Goal: Information Seeking & Learning: Learn about a topic

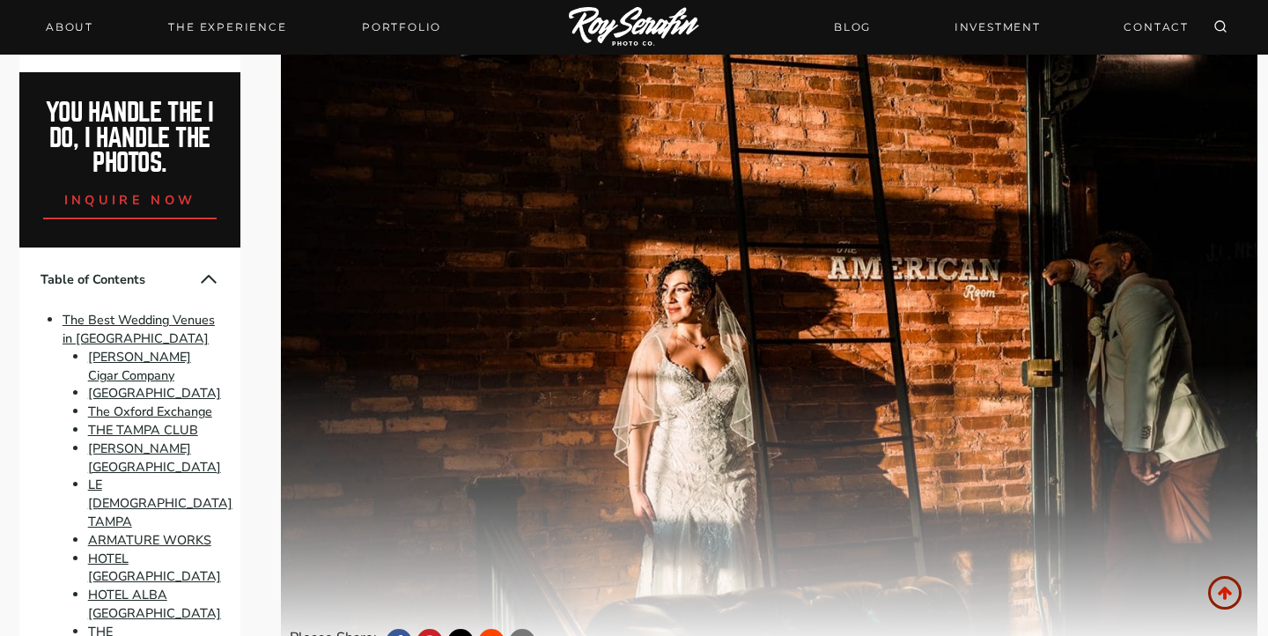
scroll to position [56, 0]
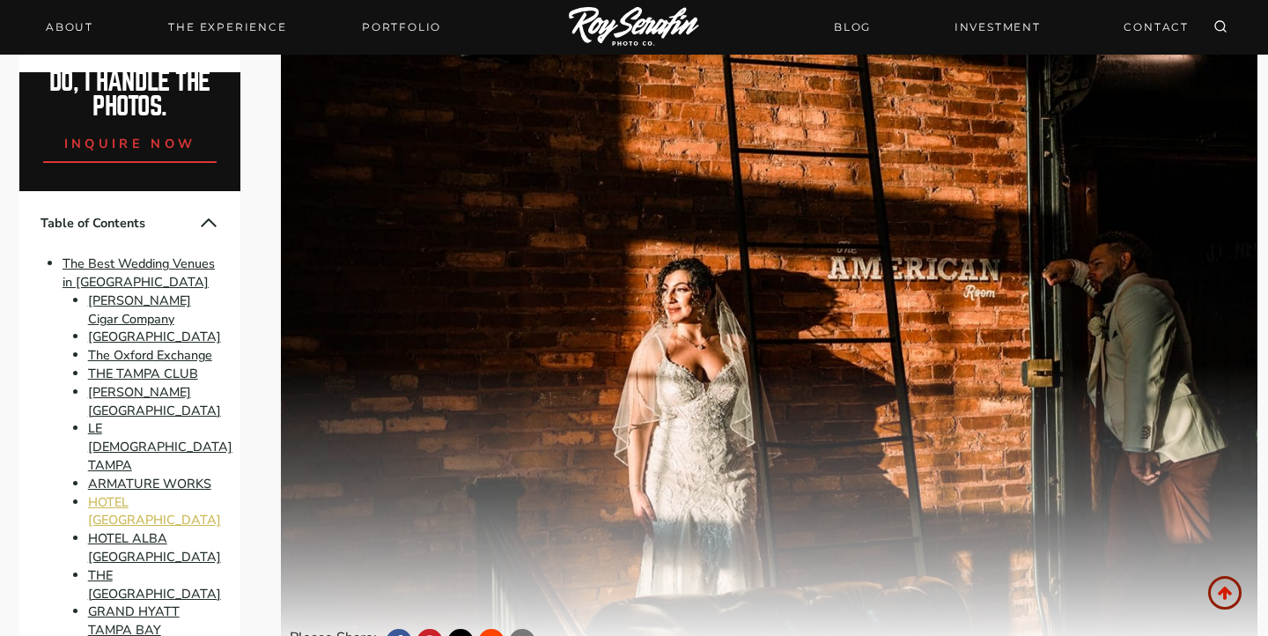
click at [171, 493] on link "HOTEL [GEOGRAPHIC_DATA]" at bounding box center [154, 511] width 133 height 36
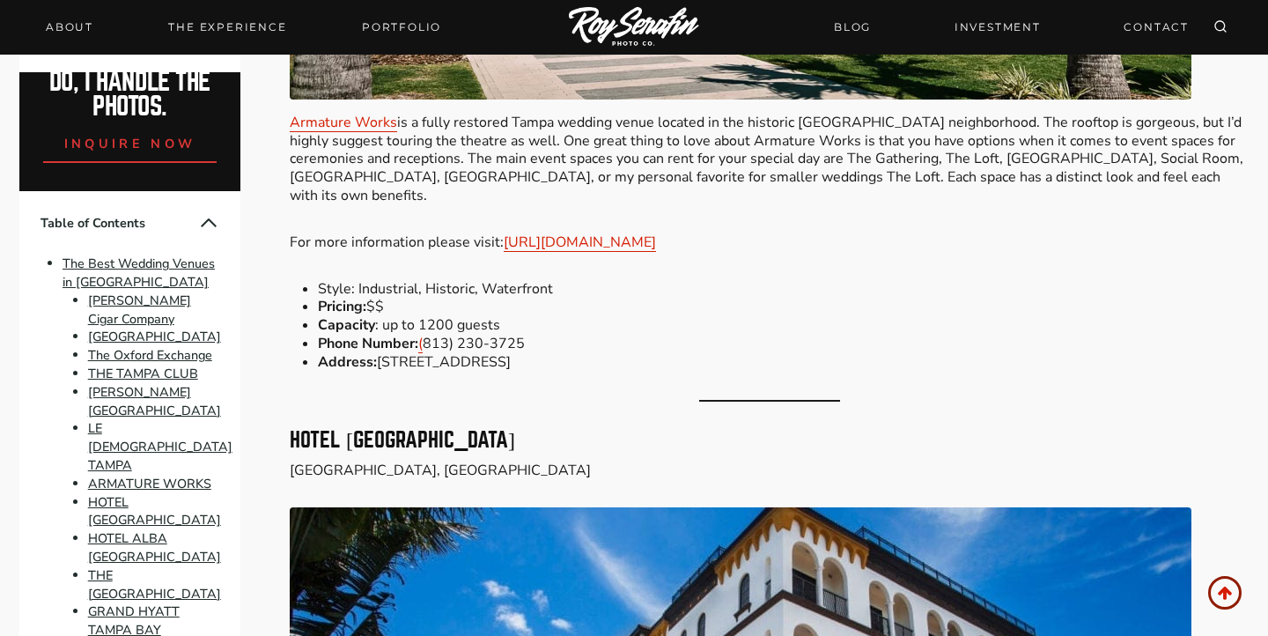
scroll to position [8673, 0]
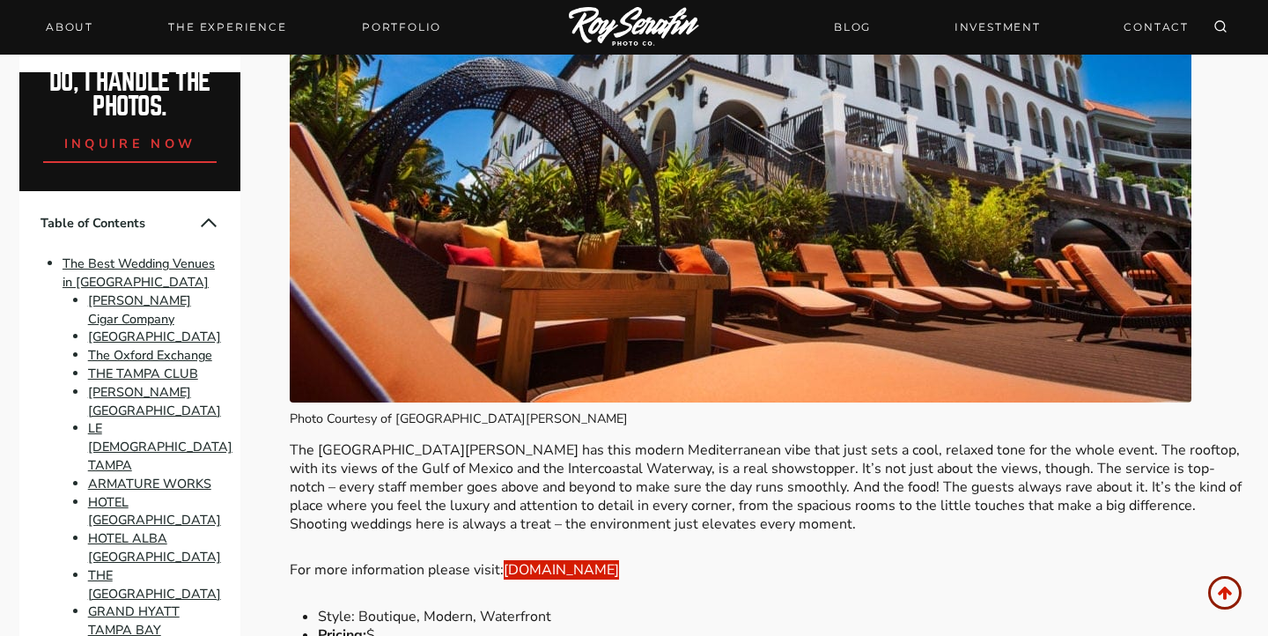
click at [561, 560] on link "[DOMAIN_NAME]" at bounding box center [561, 569] width 115 height 19
click at [150, 529] on link "HOTEL ALBA [GEOGRAPHIC_DATA]" at bounding box center [154, 547] width 133 height 36
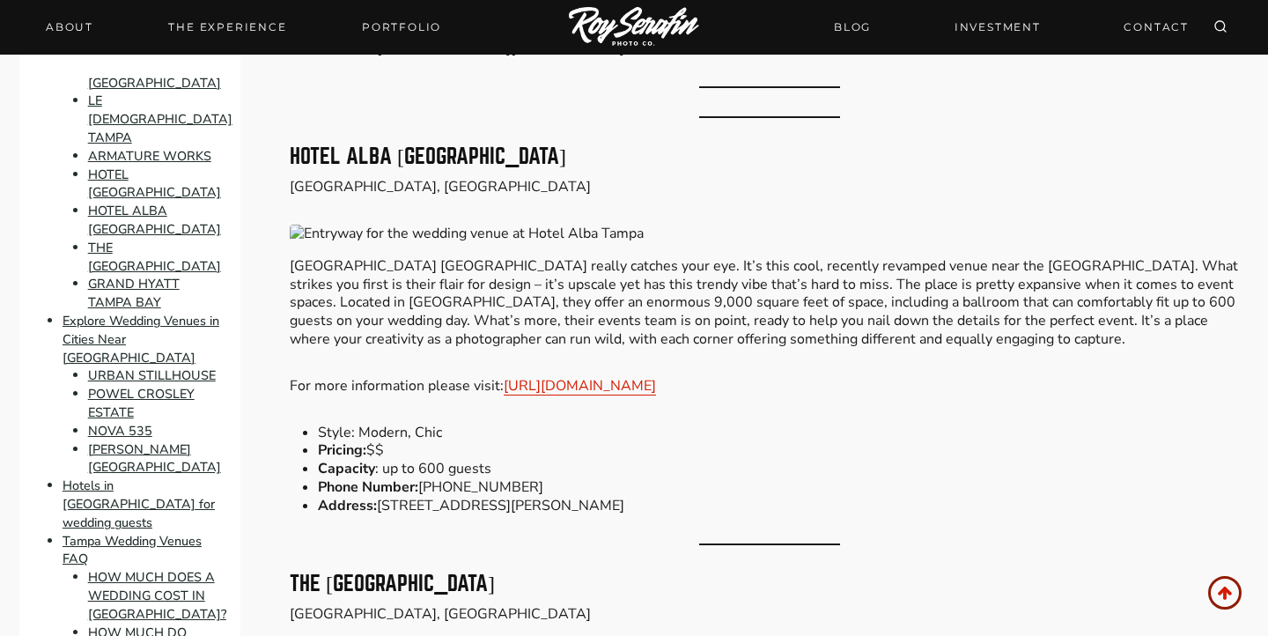
scroll to position [379, 0]
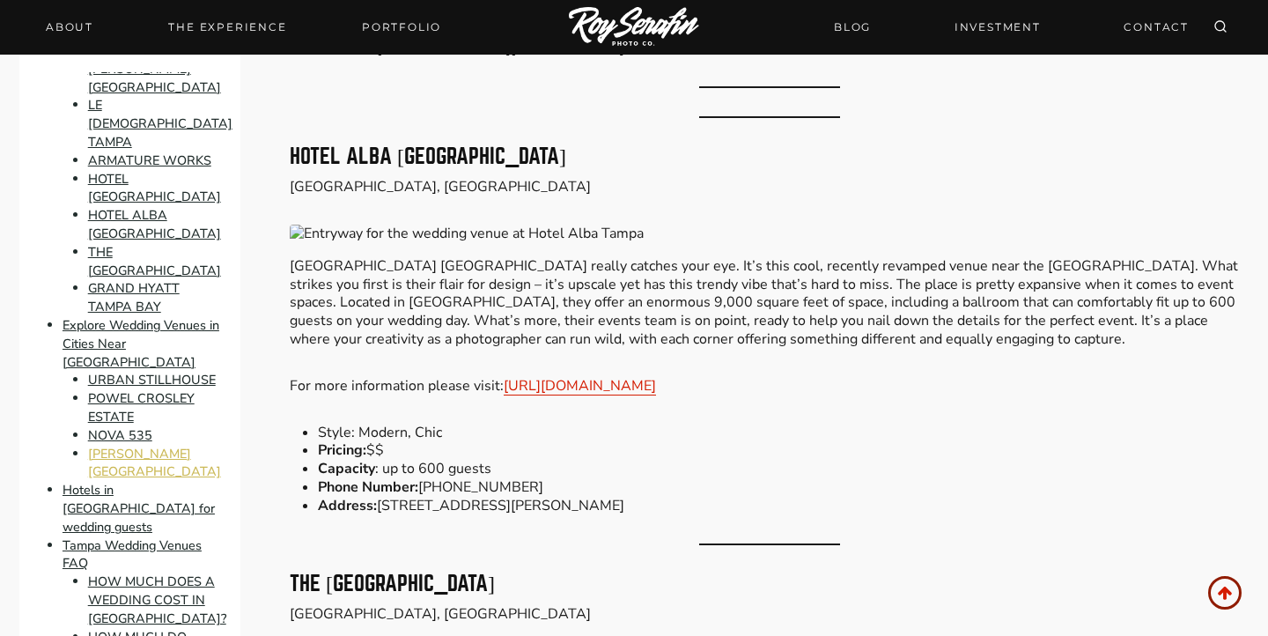
click at [135, 445] on link "[PERSON_NAME][GEOGRAPHIC_DATA]" at bounding box center [154, 463] width 133 height 36
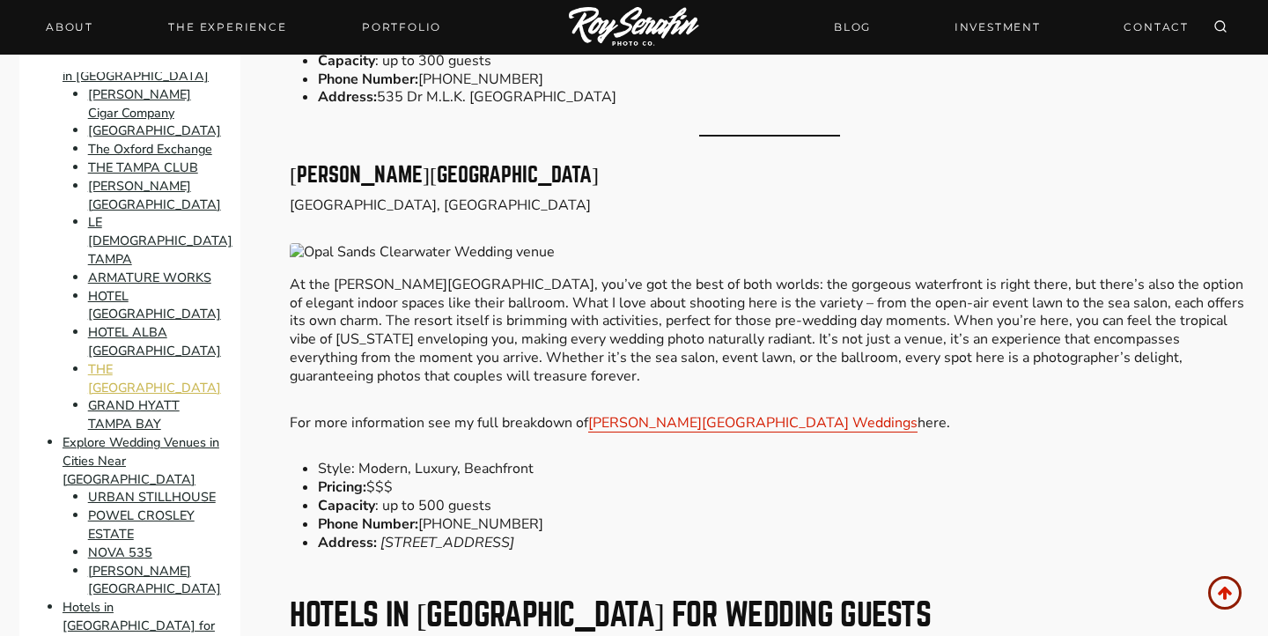
scroll to position [259, 0]
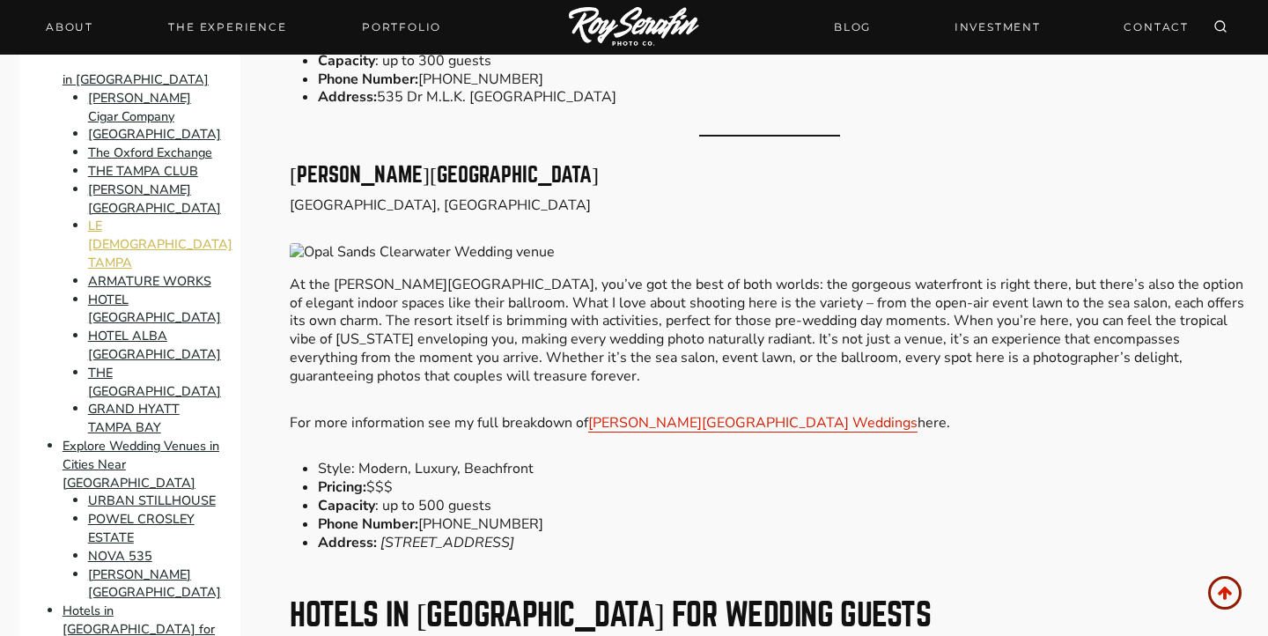
click at [147, 243] on link "LE [DEMOGRAPHIC_DATA] TAMPA" at bounding box center [160, 244] width 144 height 55
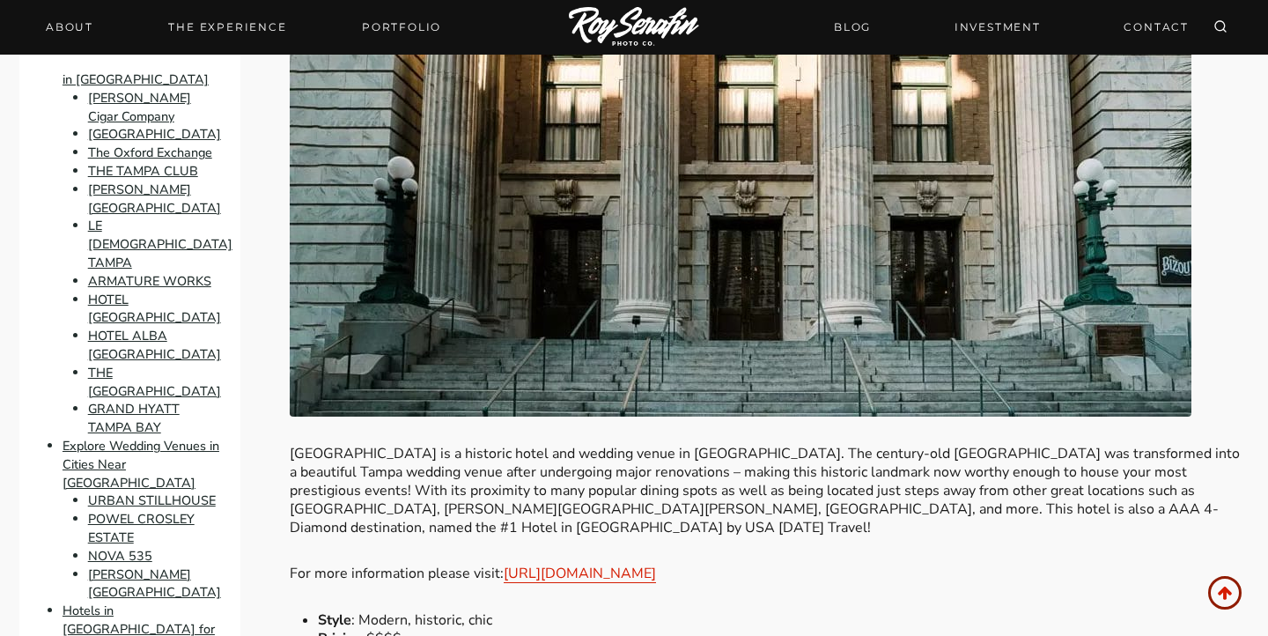
scroll to position [6725, 0]
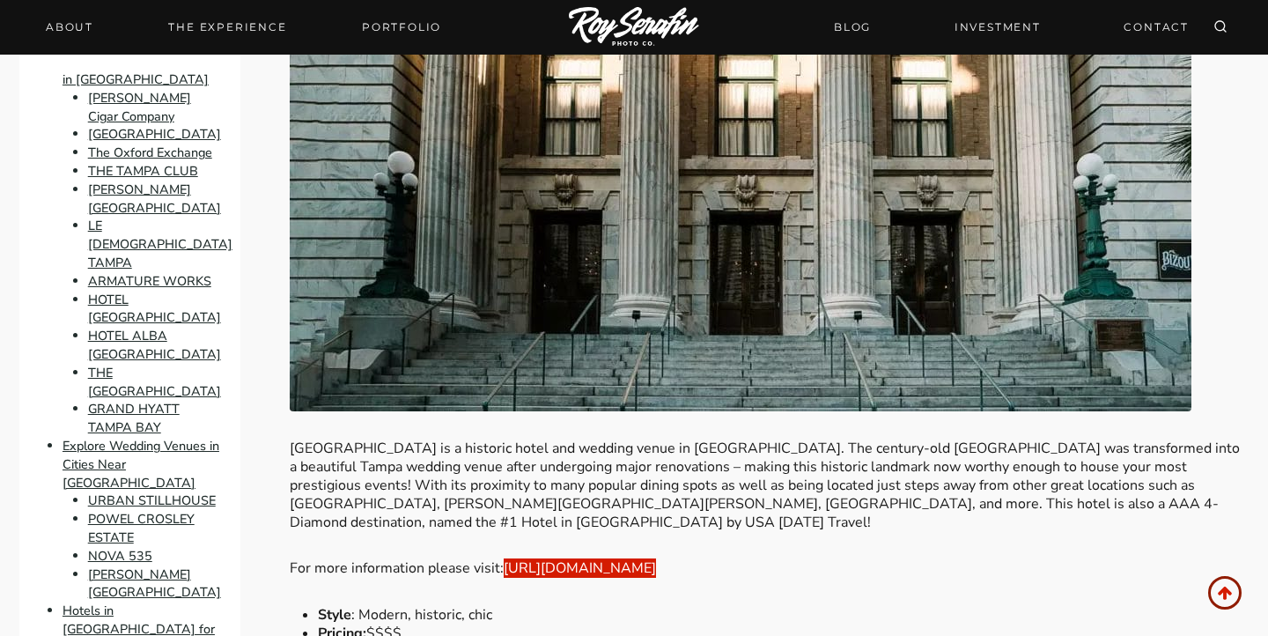
click at [645, 558] on link "[URL][DOMAIN_NAME]" at bounding box center [580, 567] width 152 height 19
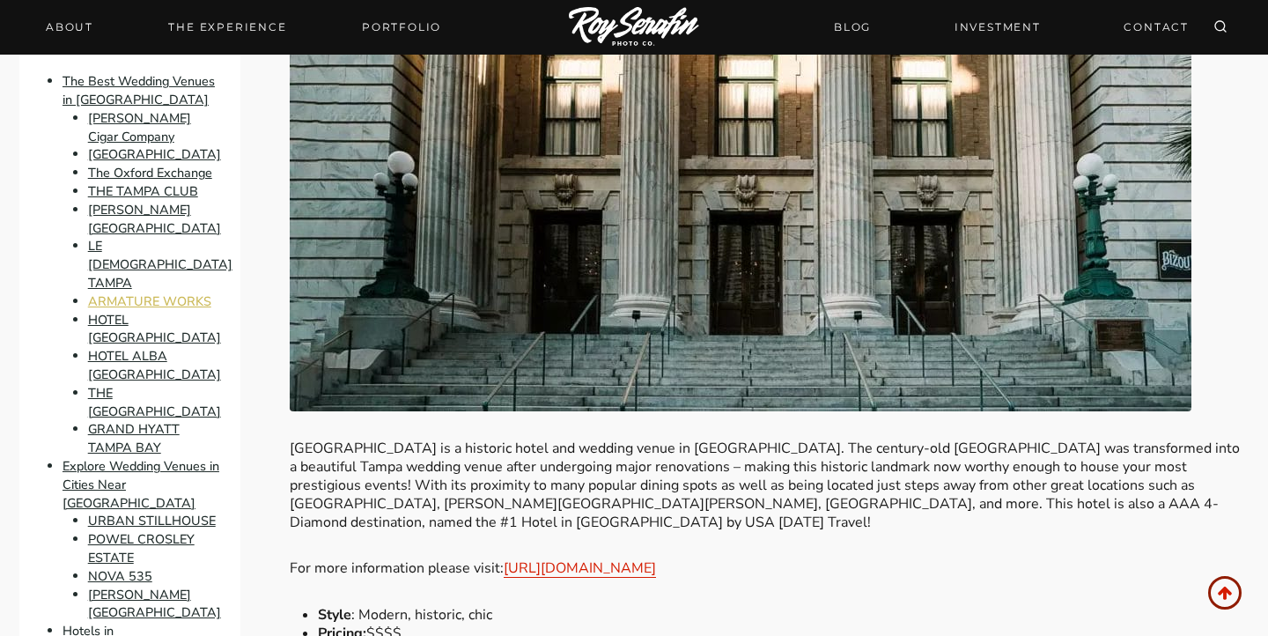
scroll to position [231, 0]
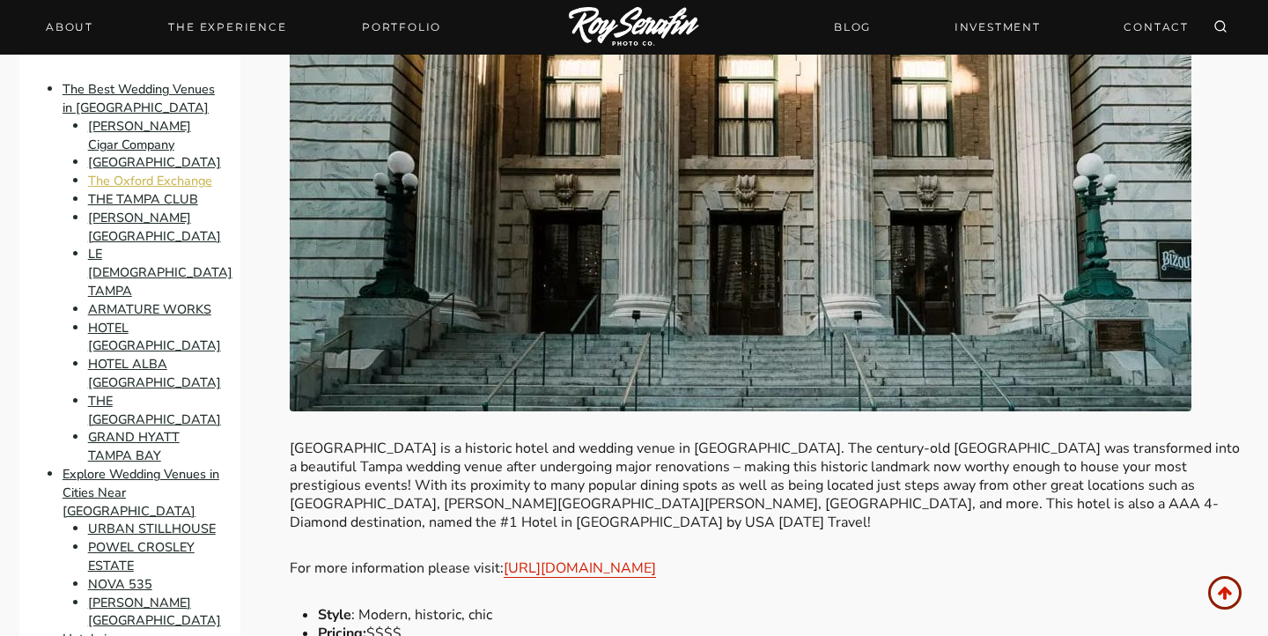
click at [160, 182] on link "The Oxford Exchange" at bounding box center [150, 181] width 124 height 18
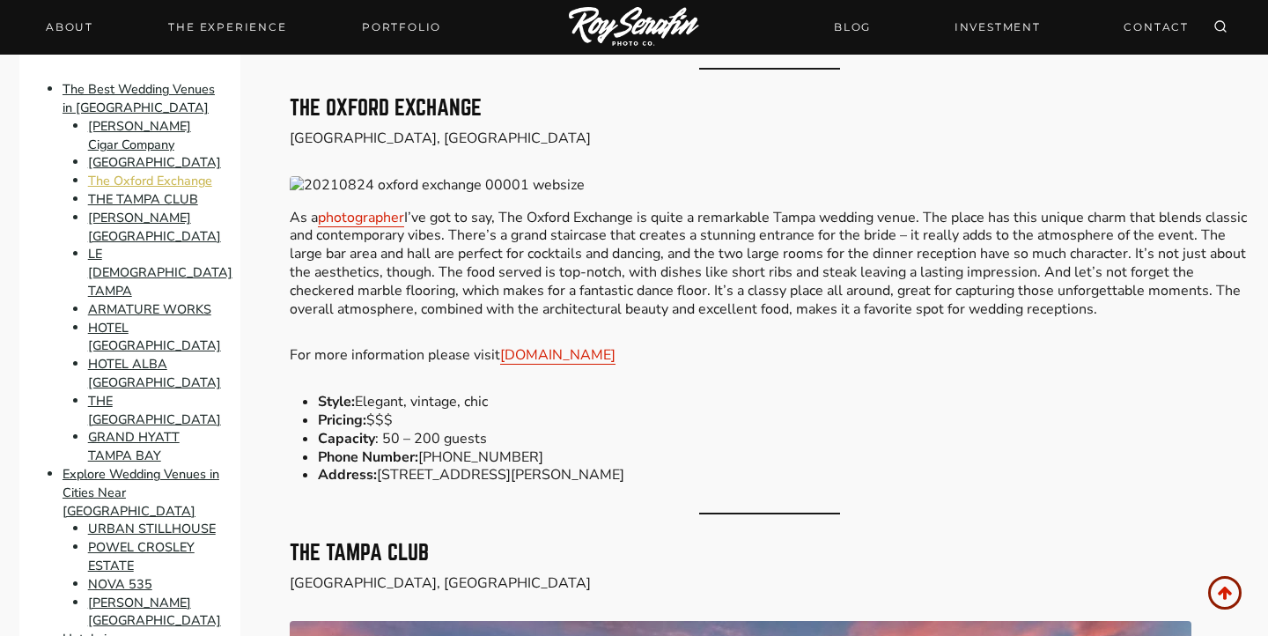
scroll to position [3889, 0]
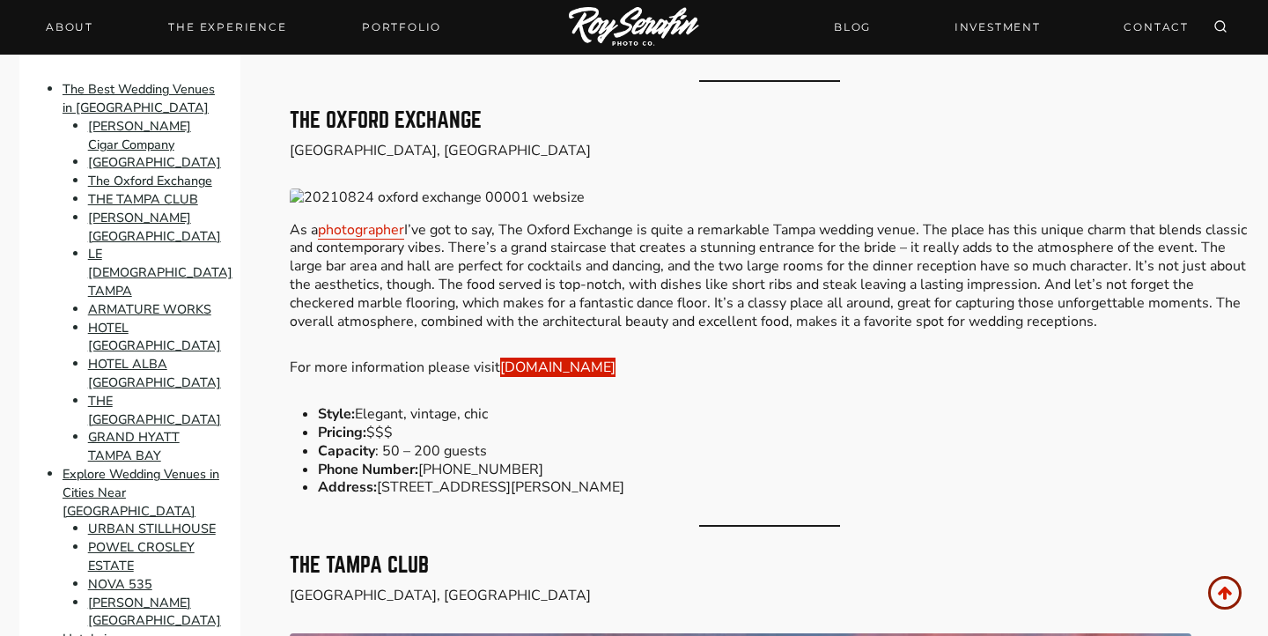
click at [598, 357] on link "[DOMAIN_NAME]" at bounding box center [557, 366] width 115 height 19
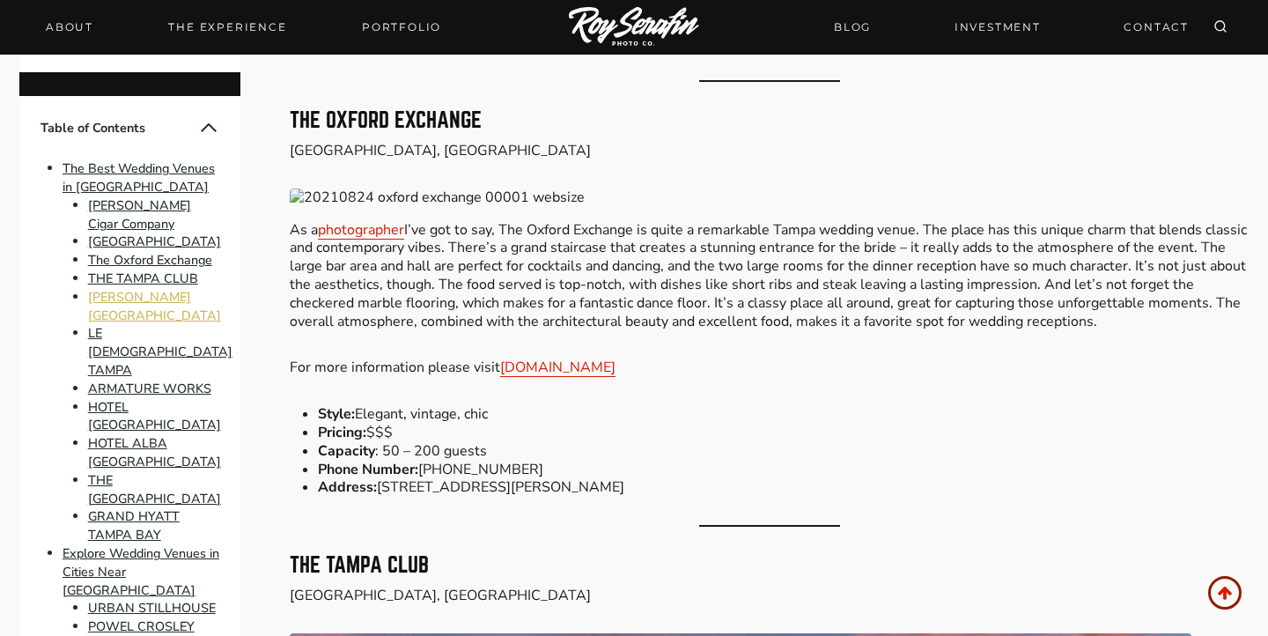
scroll to position [151, 0]
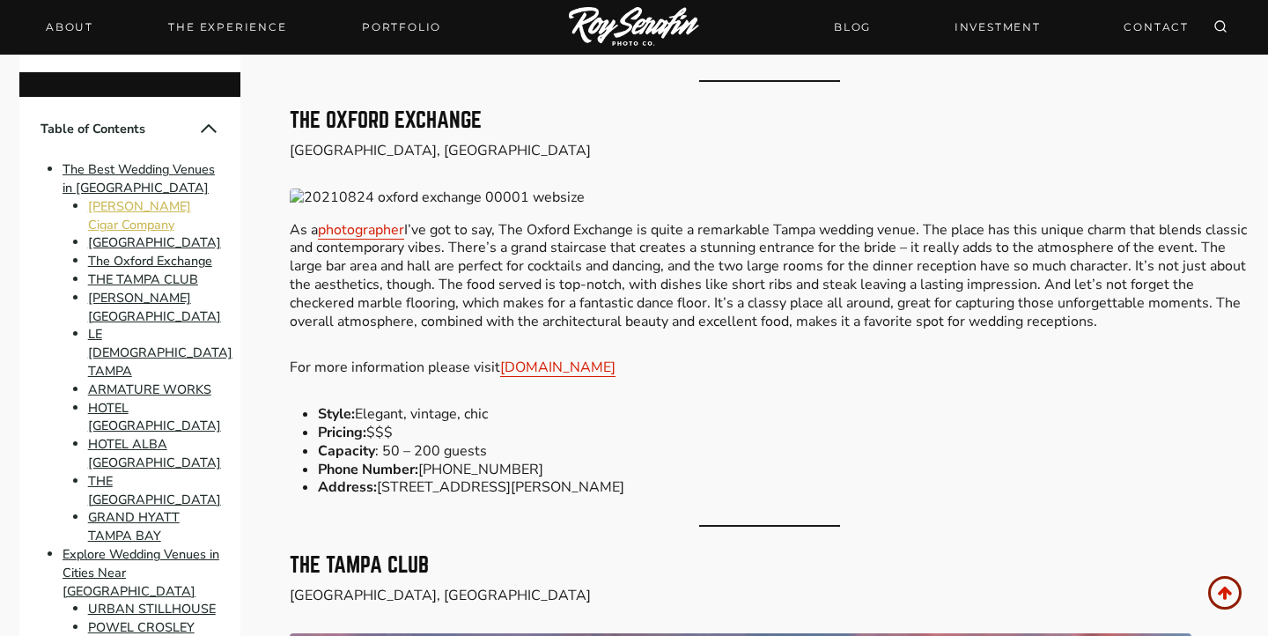
click at [164, 207] on link "[PERSON_NAME] Cigar Company" at bounding box center [139, 215] width 103 height 36
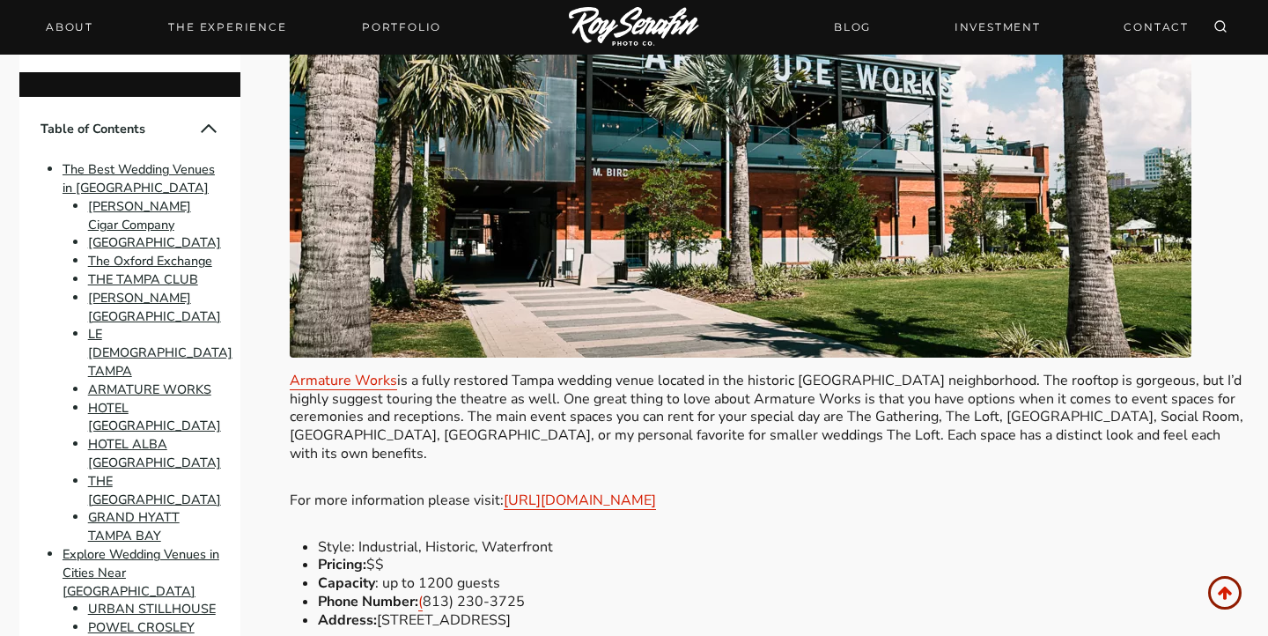
scroll to position [7853, 0]
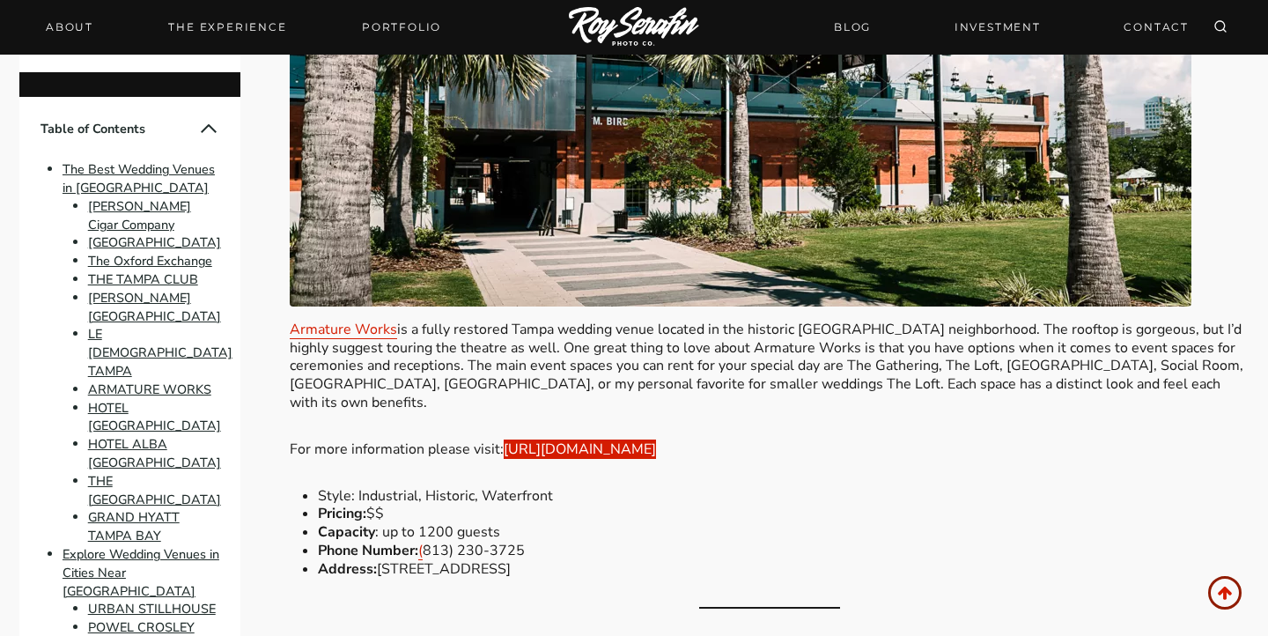
click at [602, 439] on link "[URL][DOMAIN_NAME]" at bounding box center [580, 448] width 152 height 19
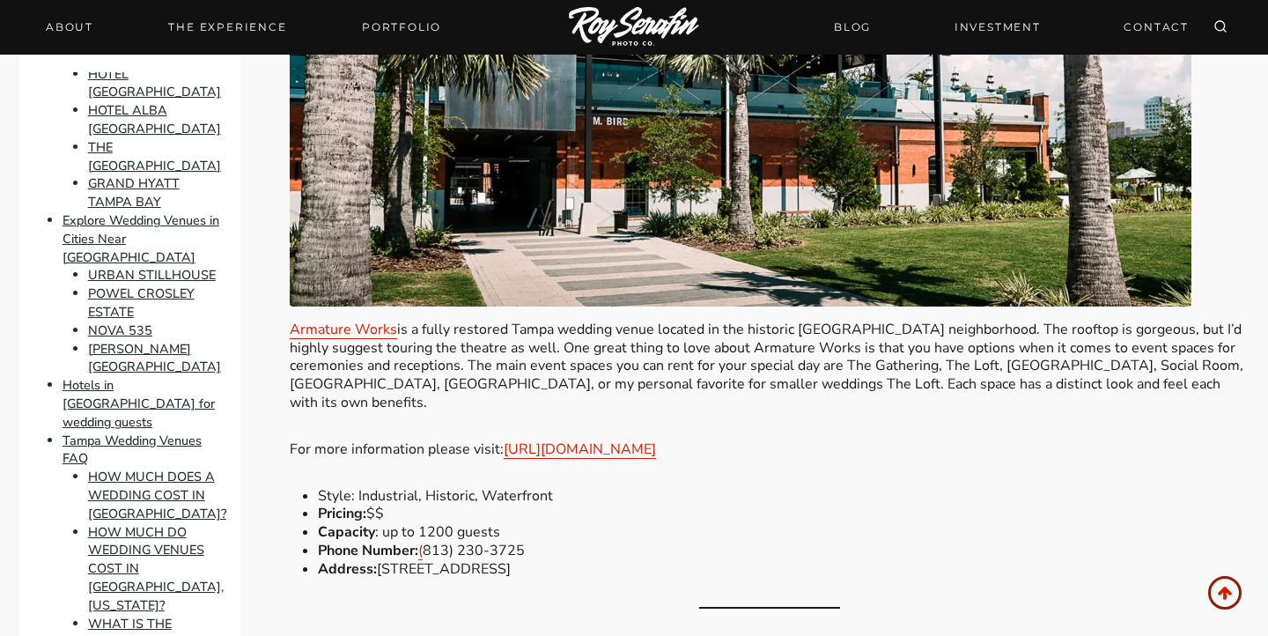
scroll to position [575, 0]
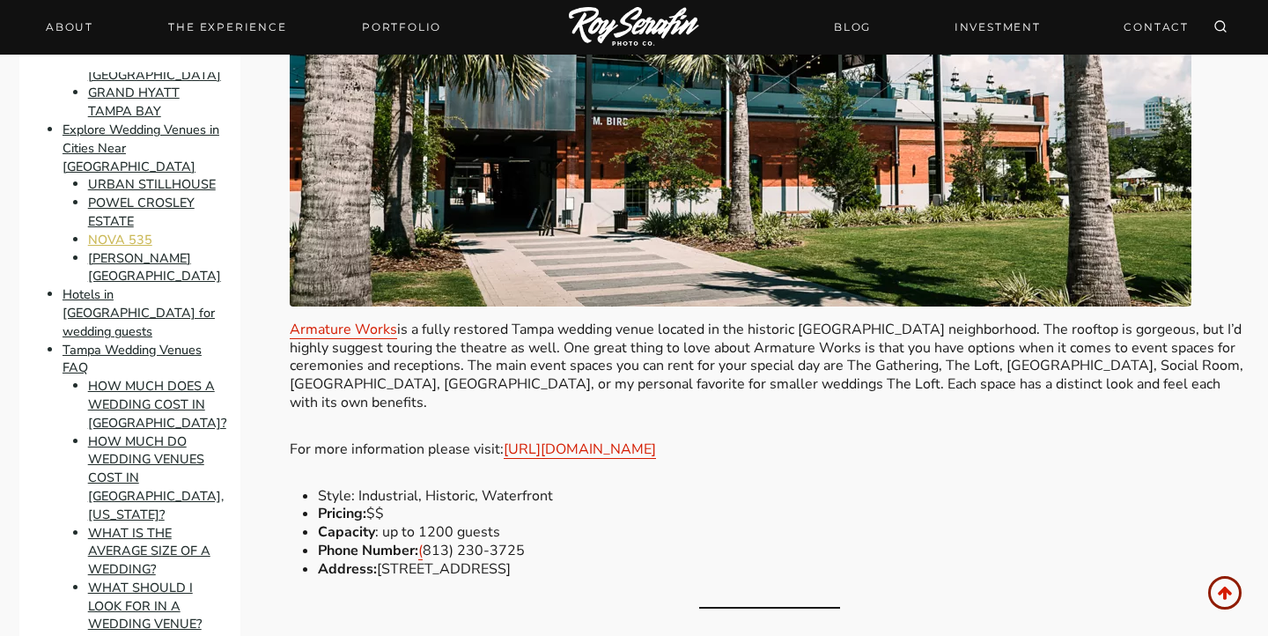
click at [120, 231] on link "NOVA 535" at bounding box center [120, 240] width 64 height 18
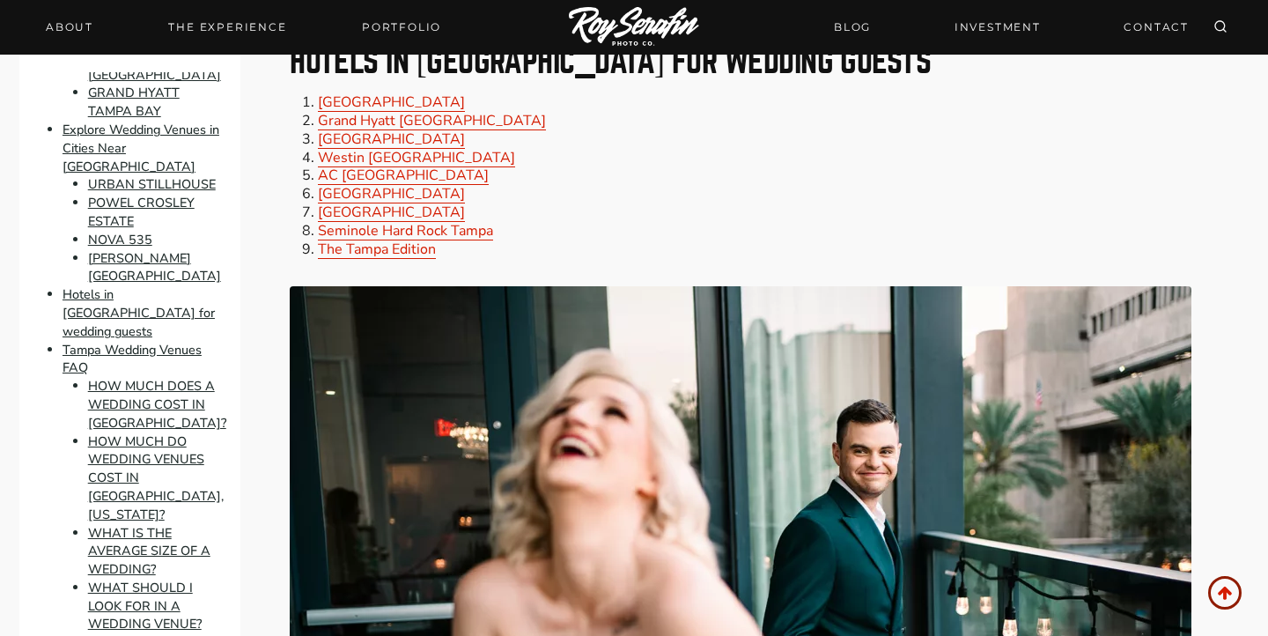
scroll to position [14352, 0]
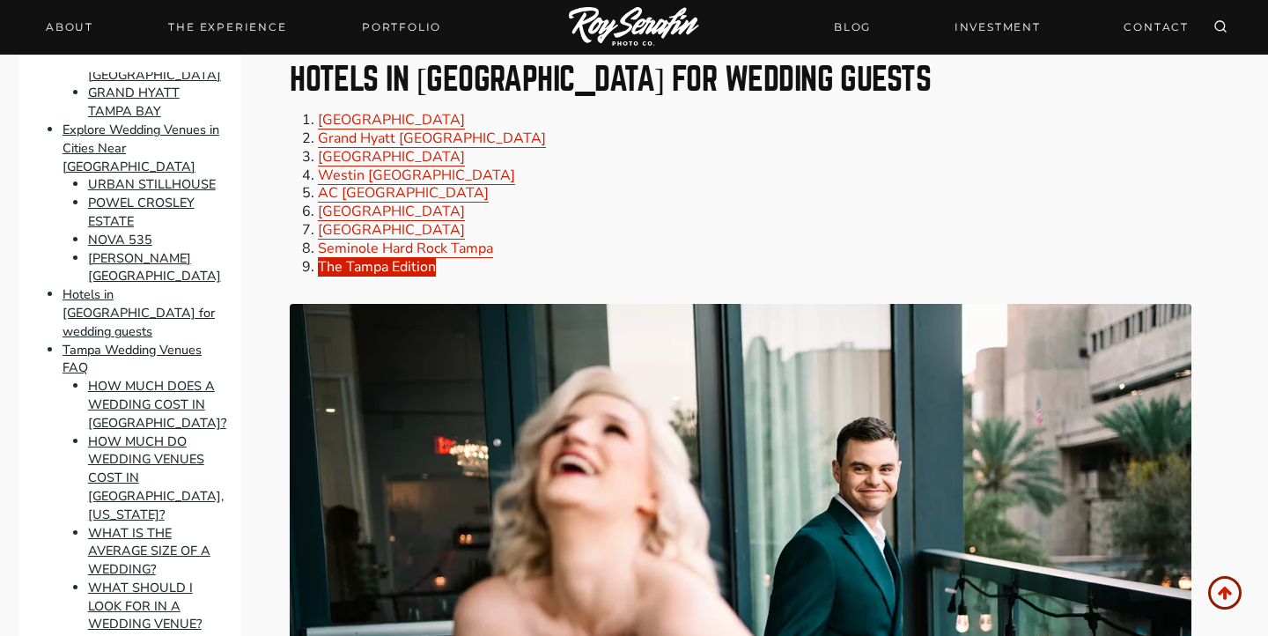
click at [401, 257] on link "The Tampa Edition" at bounding box center [377, 266] width 118 height 19
